Goal: Task Accomplishment & Management: Manage account settings

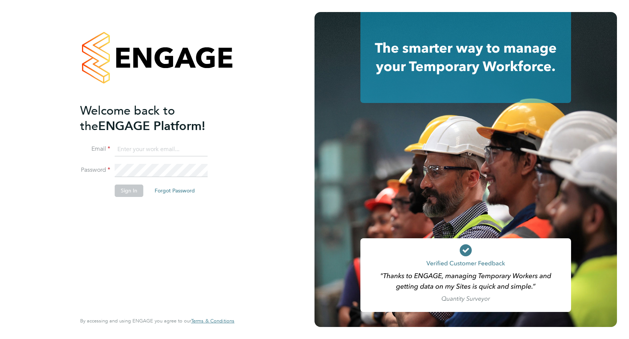
type input "[PERSON_NAME][EMAIL_ADDRESS][PERSON_NAME][DOMAIN_NAME]"
click at [126, 192] on button "Sign In" at bounding box center [129, 191] width 29 height 12
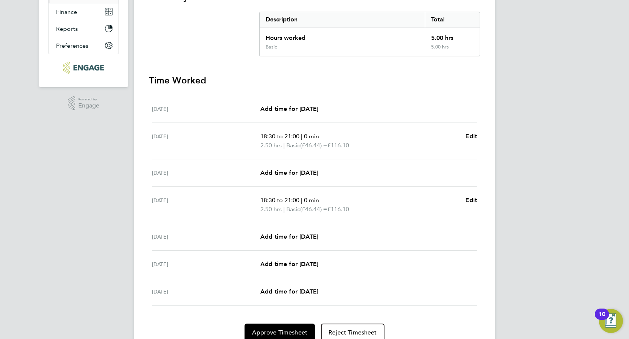
scroll to position [183, 0]
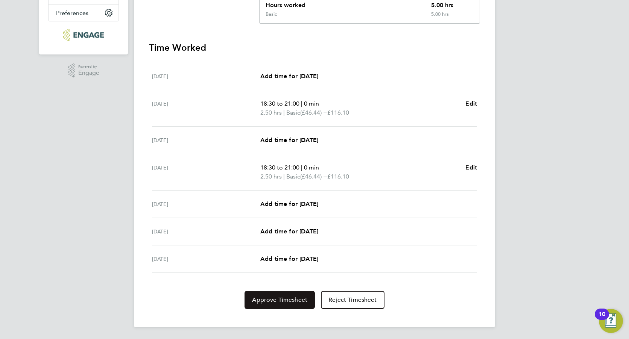
click at [264, 299] on span "Approve Timesheet" at bounding box center [279, 300] width 55 height 8
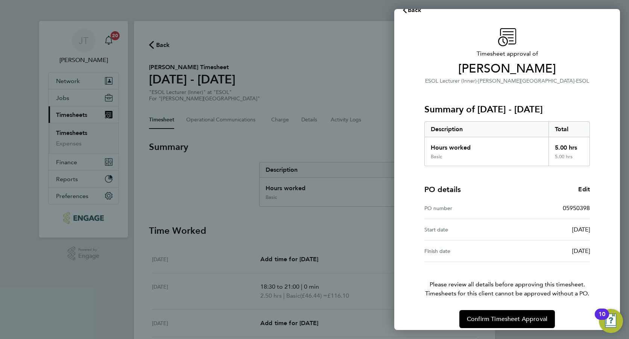
scroll to position [21, 0]
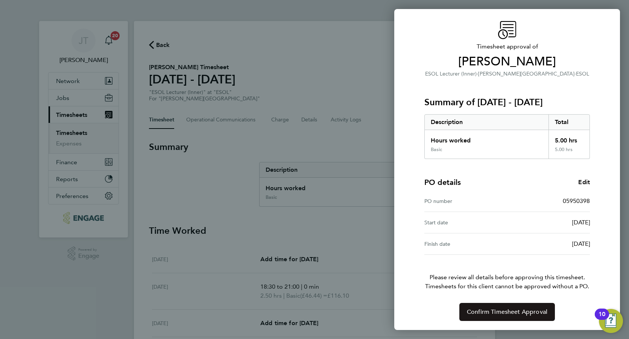
click at [495, 309] on span "Confirm Timesheet Approval" at bounding box center [507, 312] width 80 height 8
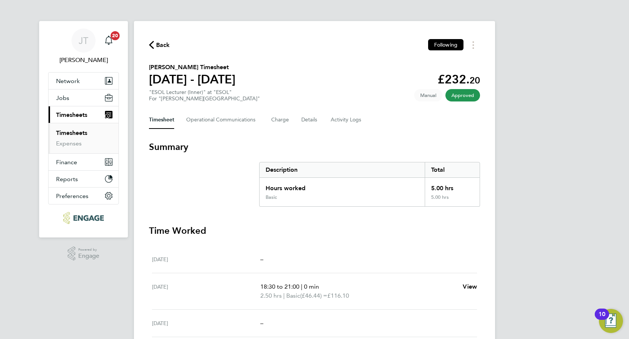
click at [459, 96] on span "Approved" at bounding box center [462, 95] width 35 height 12
